Goal: Transaction & Acquisition: Download file/media

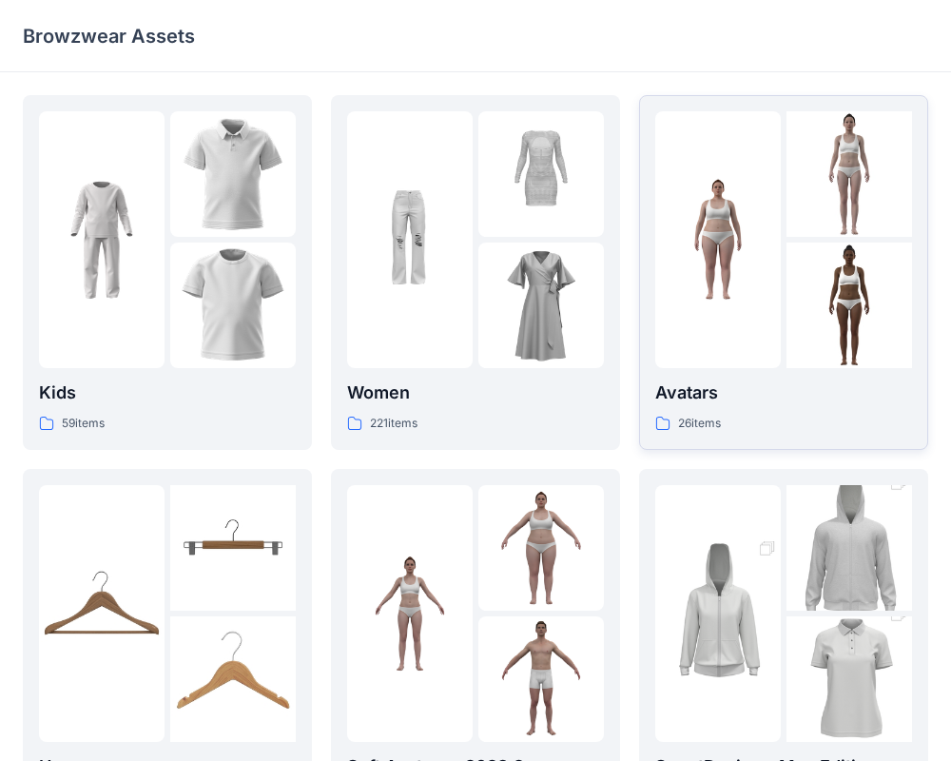
click at [711, 396] on p "Avatars" at bounding box center [784, 393] width 257 height 27
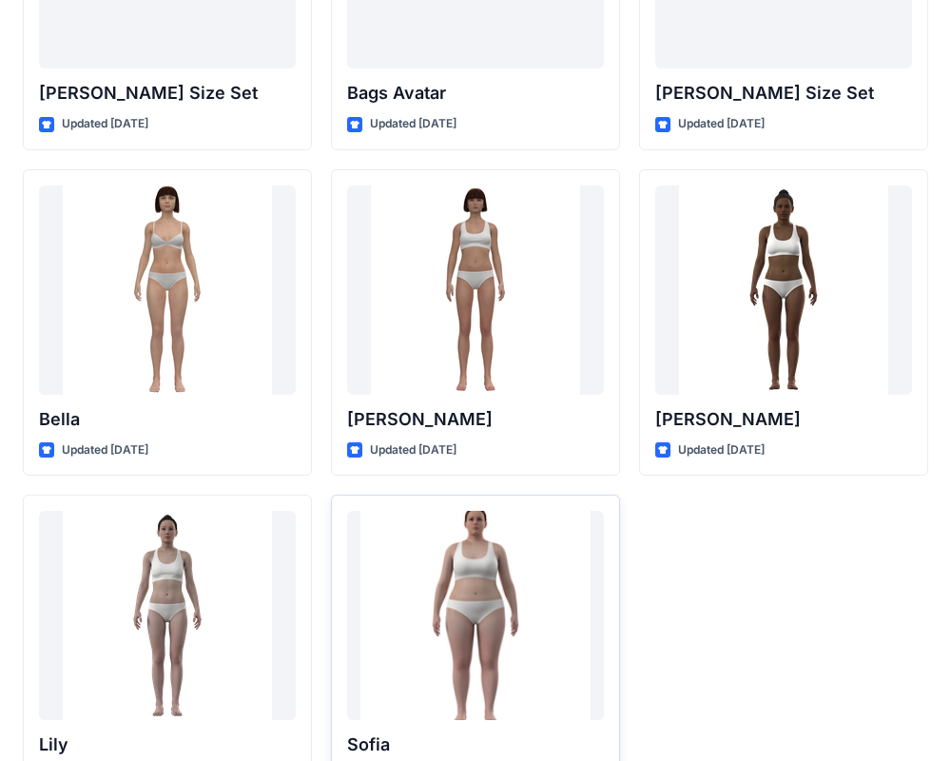
scroll to position [2271, 0]
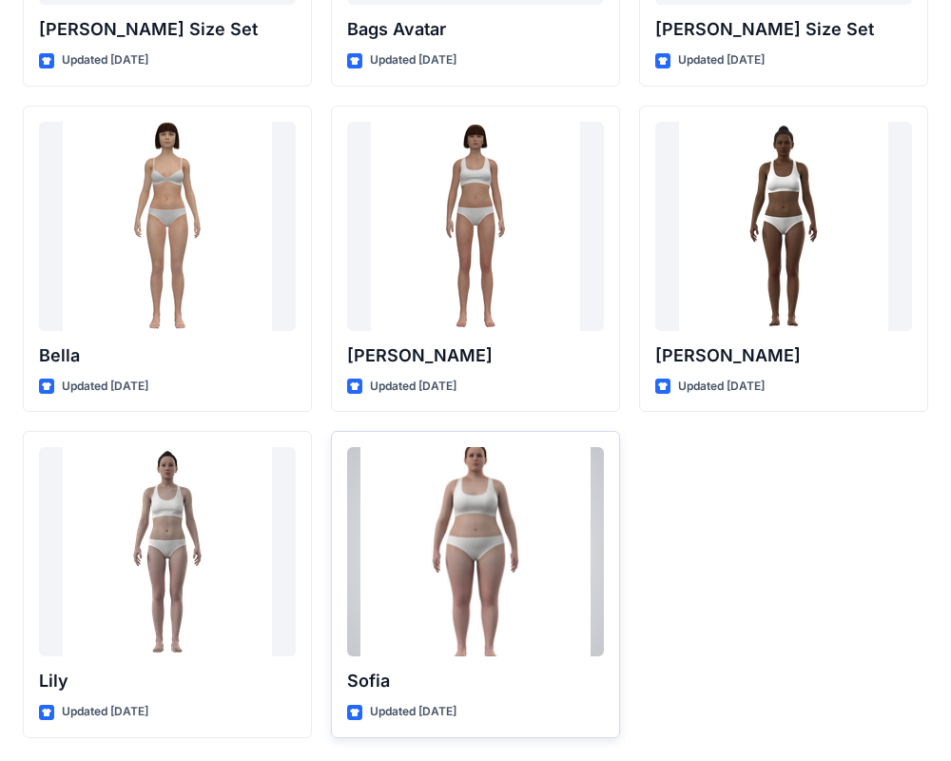
click at [470, 546] on div at bounding box center [475, 551] width 257 height 209
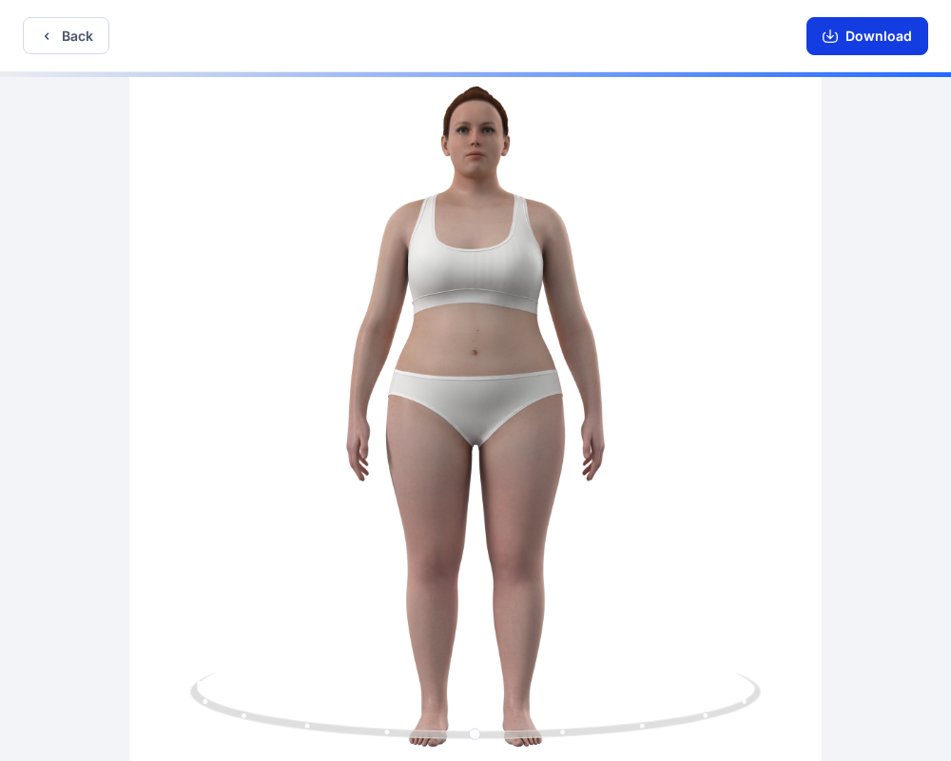
click at [884, 36] on button "Download" at bounding box center [868, 36] width 122 height 38
click at [847, 29] on button "Download" at bounding box center [868, 36] width 122 height 38
click at [835, 34] on icon "button" at bounding box center [830, 36] width 15 height 15
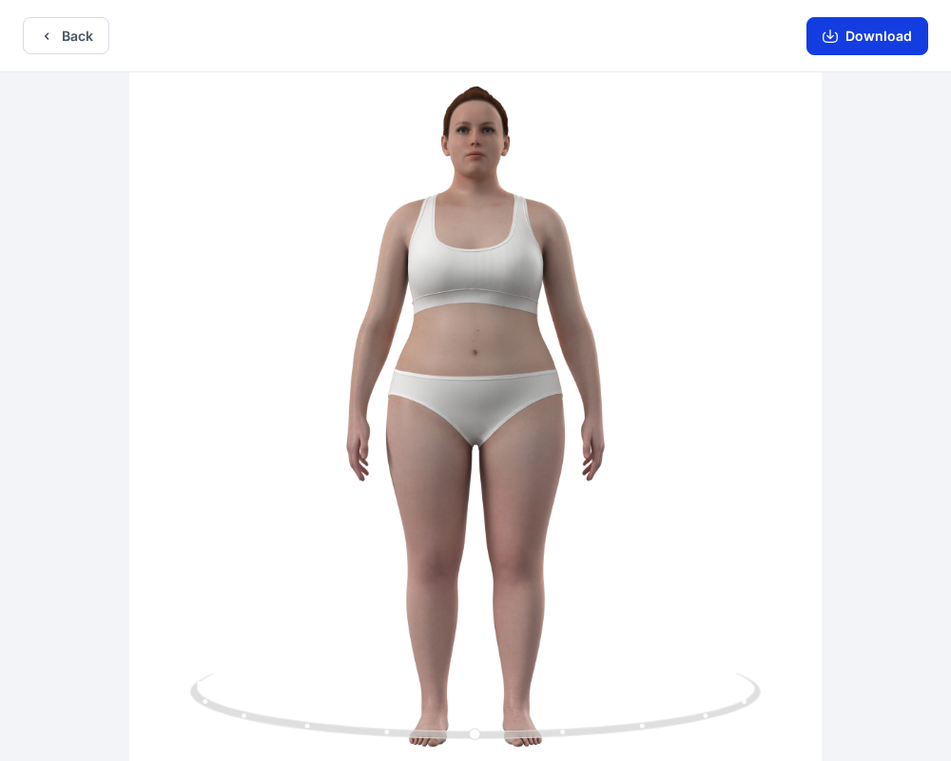
click at [851, 35] on button "Download" at bounding box center [868, 36] width 122 height 38
click at [848, 35] on button "Download" at bounding box center [868, 36] width 122 height 38
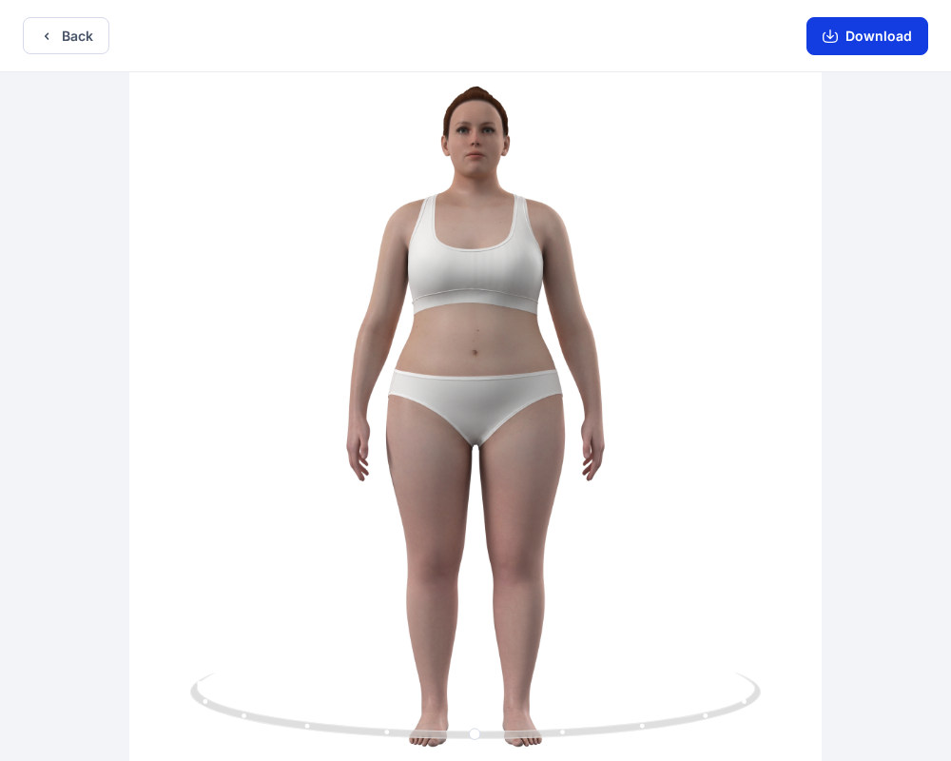
click at [848, 35] on button "Download" at bounding box center [868, 36] width 122 height 38
